Goal: Information Seeking & Learning: Understand process/instructions

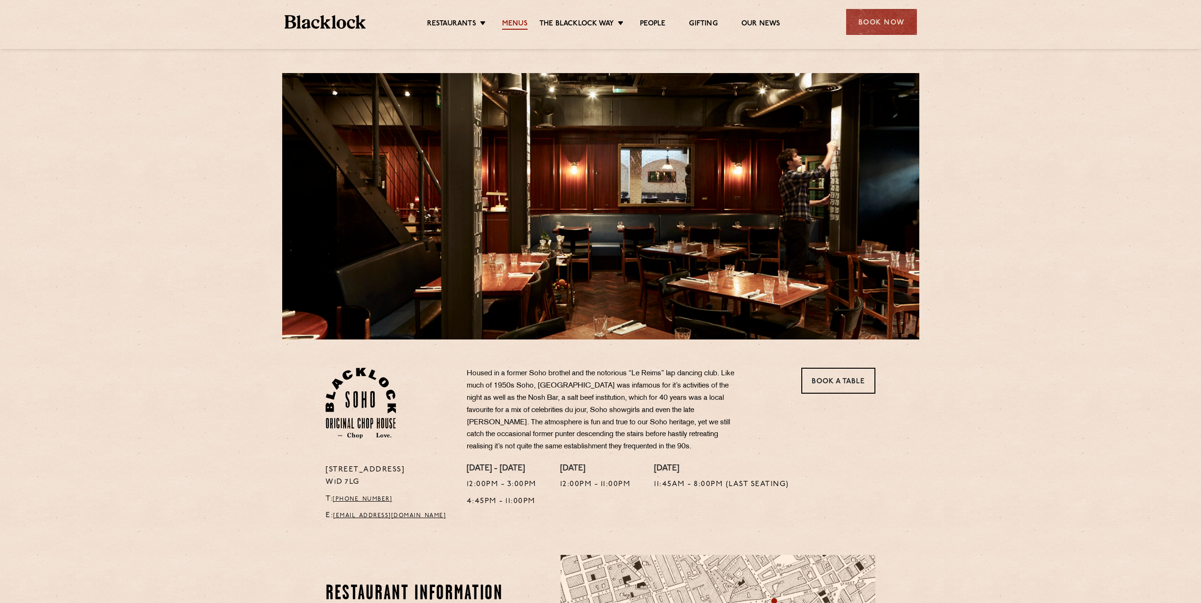
click at [516, 22] on link "Menus" at bounding box center [514, 24] width 25 height 10
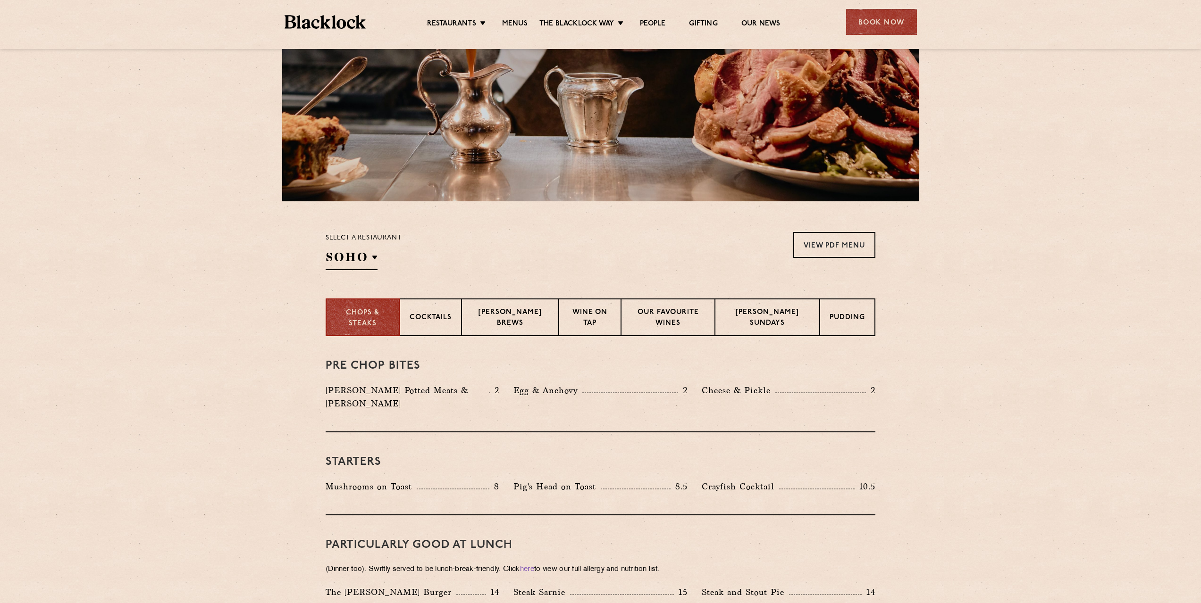
scroll to position [236, 0]
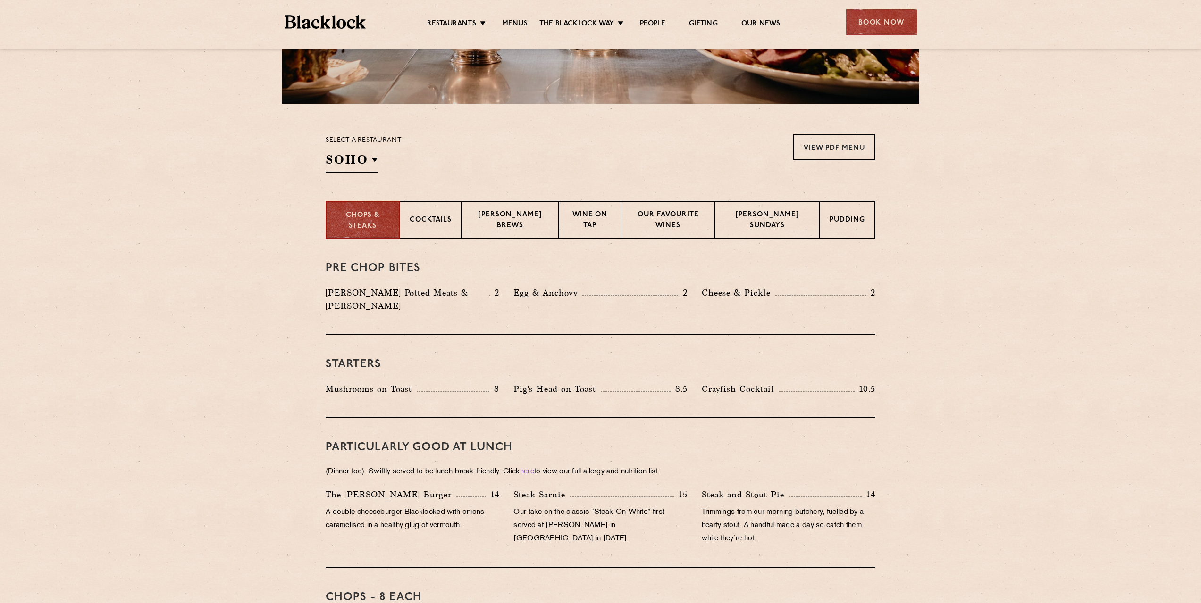
click at [877, 144] on div "Select a restaurant [GEOGRAPHIC_DATA] [GEOGRAPHIC_DATA] [GEOGRAPHIC_DATA] [GEOG…" at bounding box center [600, 153] width 573 height 38
click at [848, 156] on link "View PDF Menu" at bounding box center [834, 147] width 82 height 26
